Goal: Task Accomplishment & Management: Complete application form

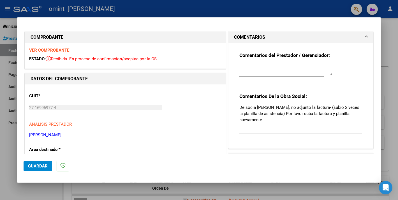
click at [44, 49] on strong "VER COMPROBANTE" at bounding box center [49, 50] width 40 height 5
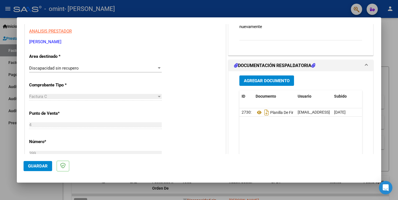
scroll to position [101, 0]
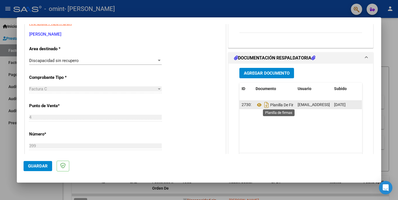
click at [280, 105] on span "Planilla De Firmas" at bounding box center [278, 105] width 45 height 4
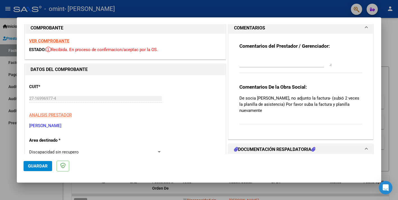
scroll to position [0, 0]
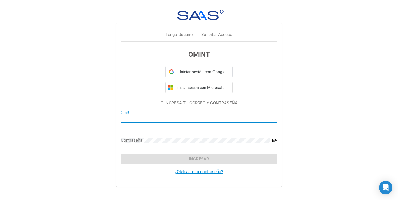
type input "[EMAIL_ADDRESS][DOMAIN_NAME]"
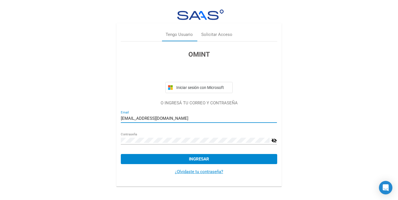
click at [198, 160] on span "Ingresar" at bounding box center [199, 158] width 20 height 5
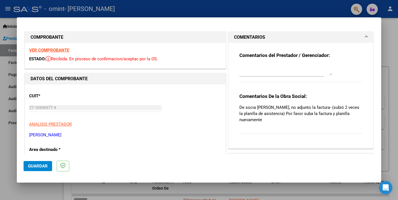
click at [366, 36] on span at bounding box center [366, 37] width 2 height 7
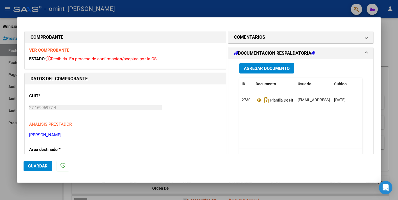
click at [261, 67] on span "Agregar Documento" at bounding box center [267, 68] width 46 height 5
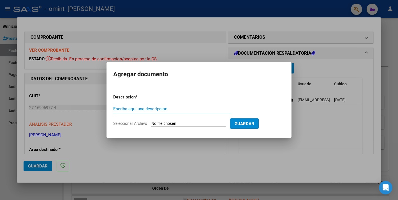
click at [209, 48] on div at bounding box center [199, 100] width 398 height 200
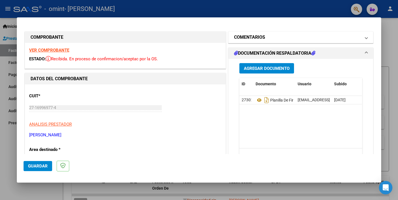
click at [246, 37] on h1 "COMENTARIOS" at bounding box center [249, 37] width 31 height 7
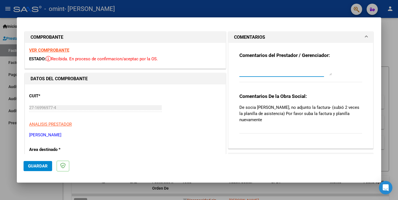
click at [282, 73] on textarea at bounding box center [285, 69] width 93 height 11
click at [367, 35] on span at bounding box center [366, 37] width 2 height 7
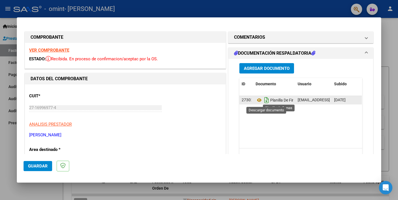
click at [269, 102] on icon "Descargar documento" at bounding box center [266, 100] width 7 height 9
click at [269, 102] on span "Planilla De Firmas" at bounding box center [278, 100] width 44 height 4
click at [388, 37] on div at bounding box center [199, 100] width 398 height 200
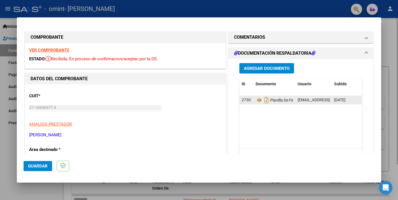
type input "$ 0,00"
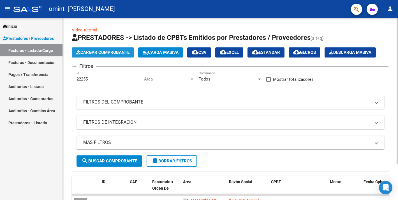
click at [105, 49] on button "Cargar Comprobante" at bounding box center [103, 52] width 62 height 10
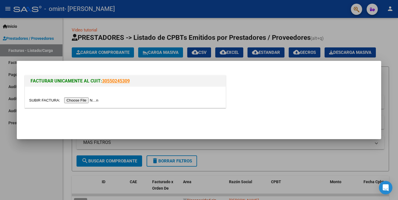
click at [90, 100] on input "file" at bounding box center [64, 100] width 71 height 6
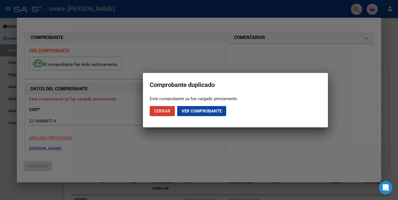
click at [168, 108] on span "Cerrar" at bounding box center [162, 110] width 16 height 5
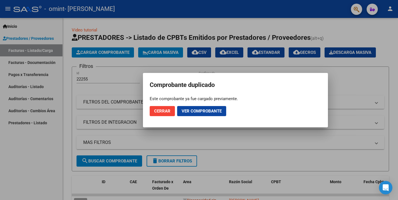
click at [191, 111] on span "Ver comprobante" at bounding box center [202, 110] width 40 height 5
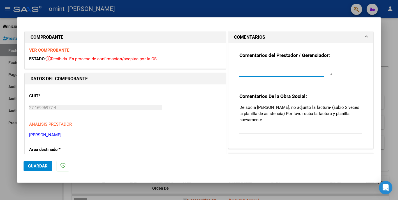
click at [249, 74] on textarea at bounding box center [285, 69] width 93 height 11
click at [49, 50] on strong "VER COMPROBANTE" at bounding box center [49, 50] width 40 height 5
click at [42, 60] on span "ESTADO:" at bounding box center [37, 58] width 17 height 5
click at [56, 78] on strong "DATOS DEL COMPROBANTE" at bounding box center [59, 78] width 57 height 5
click at [252, 73] on textarea at bounding box center [285, 69] width 93 height 11
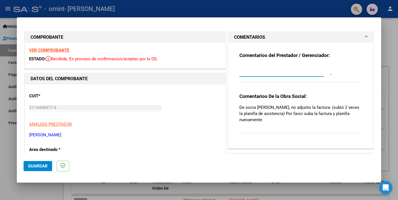
click at [40, 38] on strong "COMPROBANTE" at bounding box center [47, 36] width 33 height 5
click at [41, 50] on strong "VER COMPROBANTE" at bounding box center [49, 50] width 40 height 5
click at [316, 102] on div "Comentarios De la Obra Social: De socia Mansilla Sofia, no adjunto la factura- …" at bounding box center [300, 116] width 123 height 47
click at [290, 56] on strong "Comentarios del Prestador / Gerenciador:" at bounding box center [284, 55] width 91 height 6
click at [367, 36] on span at bounding box center [366, 37] width 2 height 7
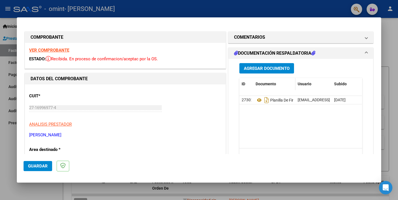
click at [265, 84] on span "Documento" at bounding box center [266, 84] width 20 height 4
click at [263, 67] on span "Agregar Documento" at bounding box center [267, 68] width 46 height 5
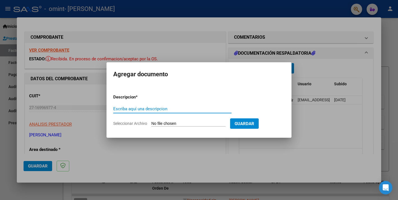
click at [126, 108] on input "Escriba aquí una descripcion" at bounding box center [172, 108] width 118 height 5
type input "factura"
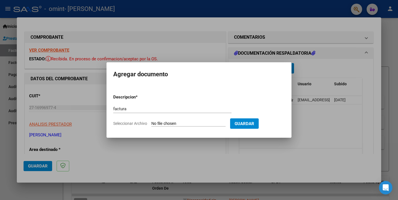
click at [160, 123] on input "Seleccionar Archivo" at bounding box center [188, 123] width 74 height 5
type input "C:\fakepath\27169969774_011_00004_00000399.pdf"
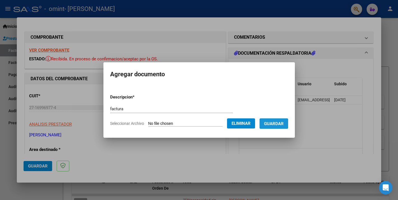
click at [280, 124] on span "Guardar" at bounding box center [274, 123] width 20 height 5
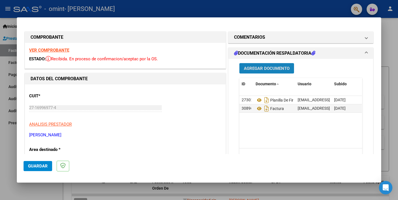
click at [273, 66] on span "Agregar Documento" at bounding box center [267, 68] width 46 height 5
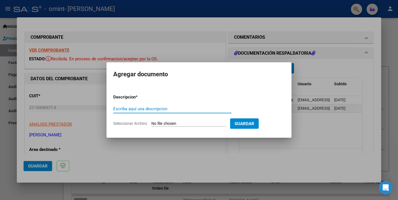
click at [118, 107] on input "Escriba aquí una descripcion" at bounding box center [172, 108] width 118 height 5
type input "P"
click at [234, 161] on div at bounding box center [199, 100] width 398 height 200
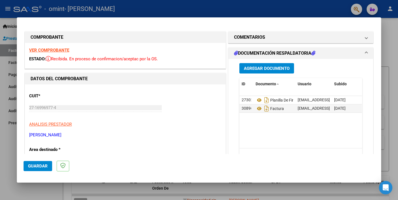
scroll to position [0, 0]
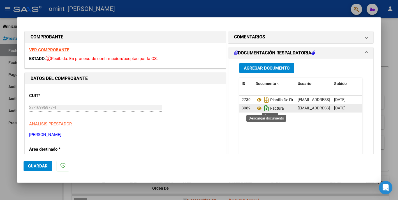
click at [267, 111] on icon "Descargar documento" at bounding box center [266, 108] width 7 height 9
click at [41, 165] on span "Guardar" at bounding box center [38, 165] width 20 height 5
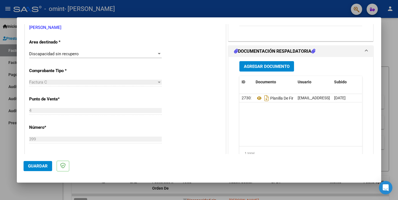
scroll to position [95, 0]
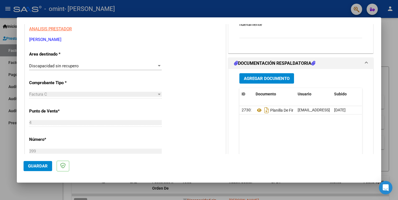
click at [160, 65] on div at bounding box center [159, 65] width 3 height 1
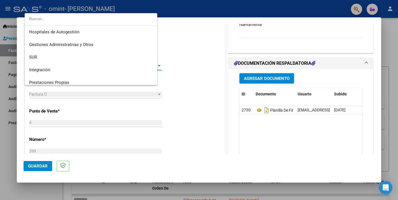
scroll to position [54, 0]
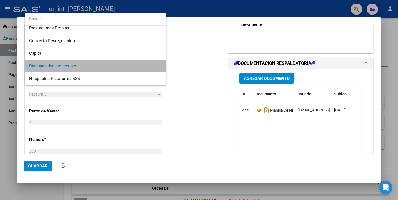
click at [160, 66] on span "Discapacidad sin recupero" at bounding box center [95, 66] width 133 height 13
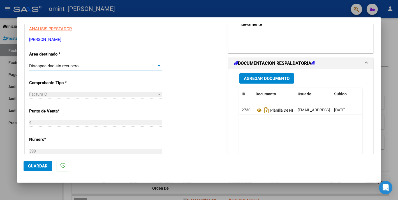
click at [160, 66] on div at bounding box center [159, 65] width 3 height 1
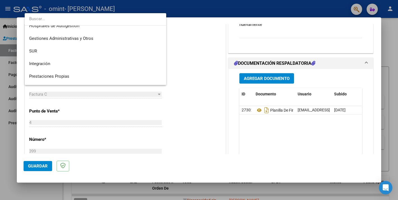
scroll to position [0, 0]
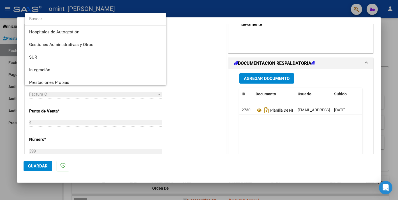
click at [188, 70] on div at bounding box center [199, 100] width 398 height 200
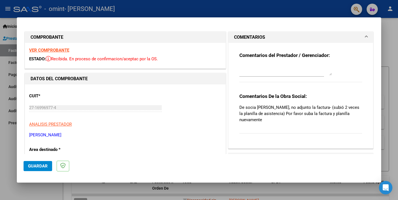
click at [154, 80] on h1 "DATOS DEL COMPROBANTE" at bounding box center [126, 78] width 190 height 7
click at [59, 79] on strong "DATOS DEL COMPROBANTE" at bounding box center [59, 78] width 57 height 5
click at [49, 36] on strong "COMPROBANTE" at bounding box center [47, 36] width 33 height 5
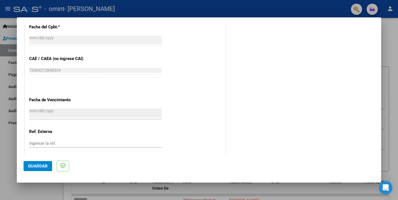
scroll to position [297, 0]
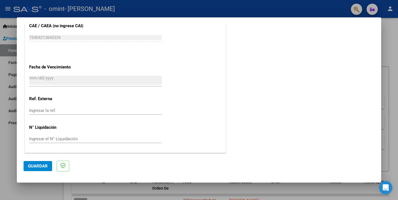
click at [39, 167] on span "Guardar" at bounding box center [38, 165] width 20 height 5
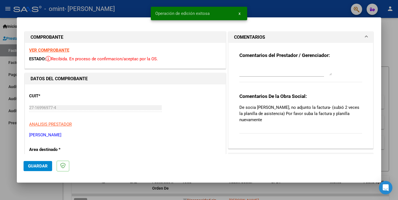
scroll to position [9, 0]
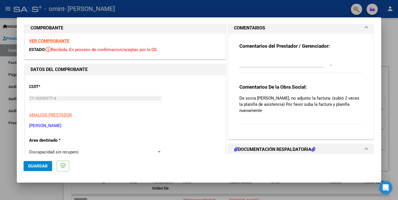
click at [367, 148] on span at bounding box center [366, 149] width 2 height 7
click at [365, 149] on span at bounding box center [366, 149] width 2 height 7
click at [236, 149] on icon at bounding box center [236, 149] width 4 height 4
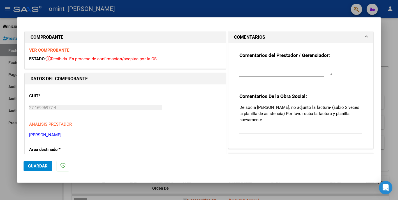
click at [265, 72] on textarea at bounding box center [285, 69] width 93 height 11
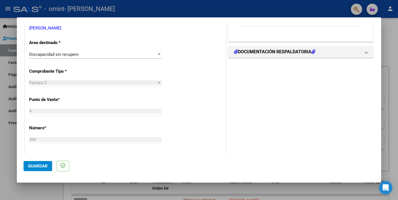
scroll to position [138, 0]
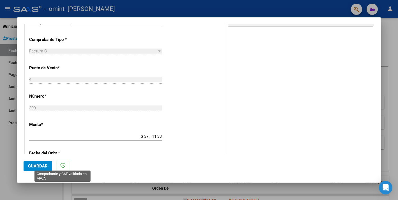
type textarea "No se como cargar la factura desde acá"
click at [63, 166] on icon at bounding box center [62, 166] width 5 height 6
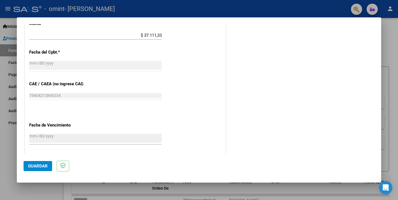
scroll to position [297, 0]
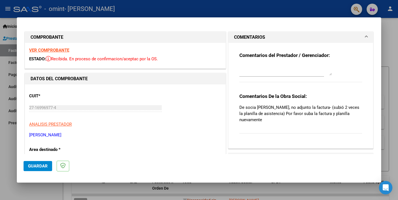
click at [391, 10] on div at bounding box center [199, 100] width 398 height 200
type input "$ 0,00"
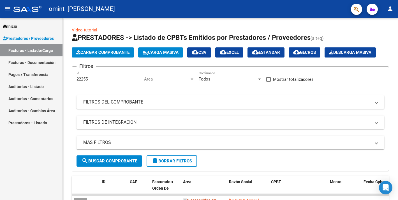
click at [42, 50] on link "Facturas - Listado/Carga" at bounding box center [31, 50] width 63 height 12
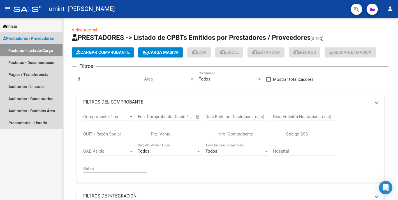
click at [42, 50] on link "Facturas - Listado/Carga" at bounding box center [31, 50] width 63 height 12
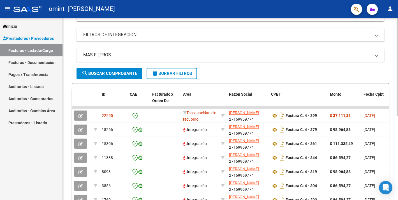
scroll to position [110, 0]
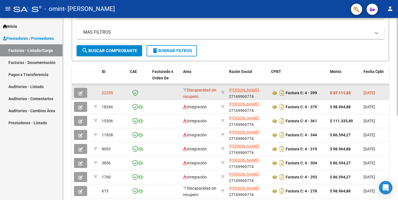
click at [202, 93] on div "Discapacidad sin recupero" at bounding box center [199, 93] width 33 height 12
click at [81, 94] on icon "button" at bounding box center [81, 93] width 4 height 4
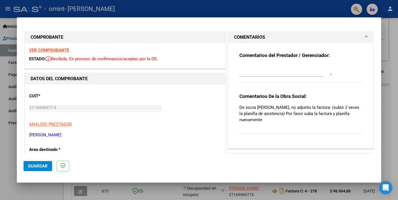
click at [60, 150] on p "Area destinado *" at bounding box center [58, 149] width 58 height 6
click at [43, 150] on p "Area destinado *" at bounding box center [58, 149] width 58 height 6
click at [62, 163] on icon at bounding box center [62, 166] width 5 height 6
click at [263, 73] on textarea at bounding box center [285, 69] width 93 height 11
type textarea "H"
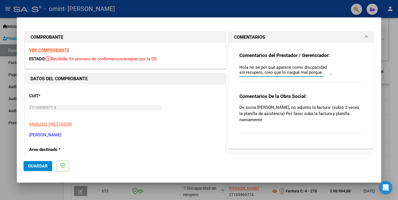
click at [311, 67] on textarea "Hola no se por qué aparece como discpacidad sin recupero, creo que lo cargué ma…" at bounding box center [285, 69] width 93 height 11
type textarea "Hola no se por qué aparece como discapacidad sin recupero, creo que lo cargué m…"
click at [37, 165] on span "Guardar" at bounding box center [38, 165] width 20 height 5
